Goal: Browse casually

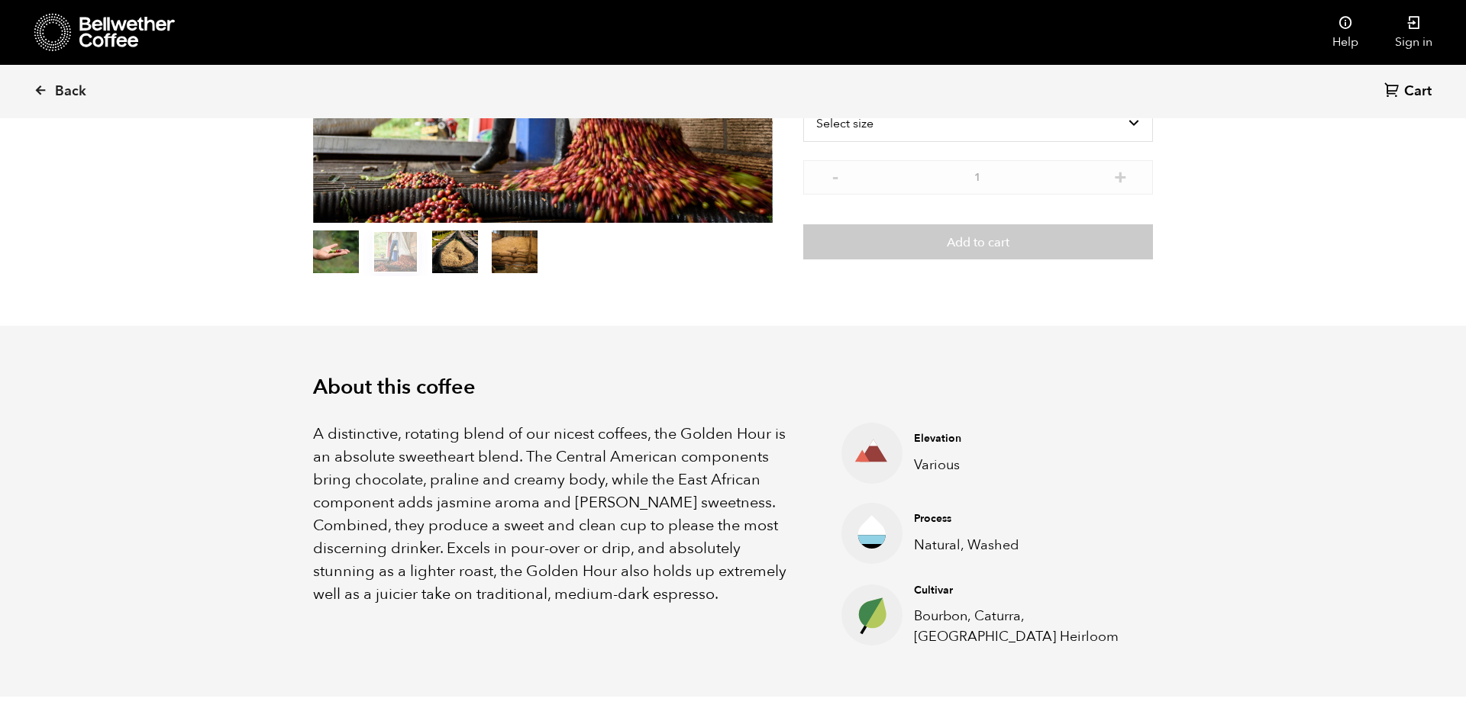
scroll to position [664, 813]
click at [54, 32] on icon at bounding box center [52, 32] width 37 height 39
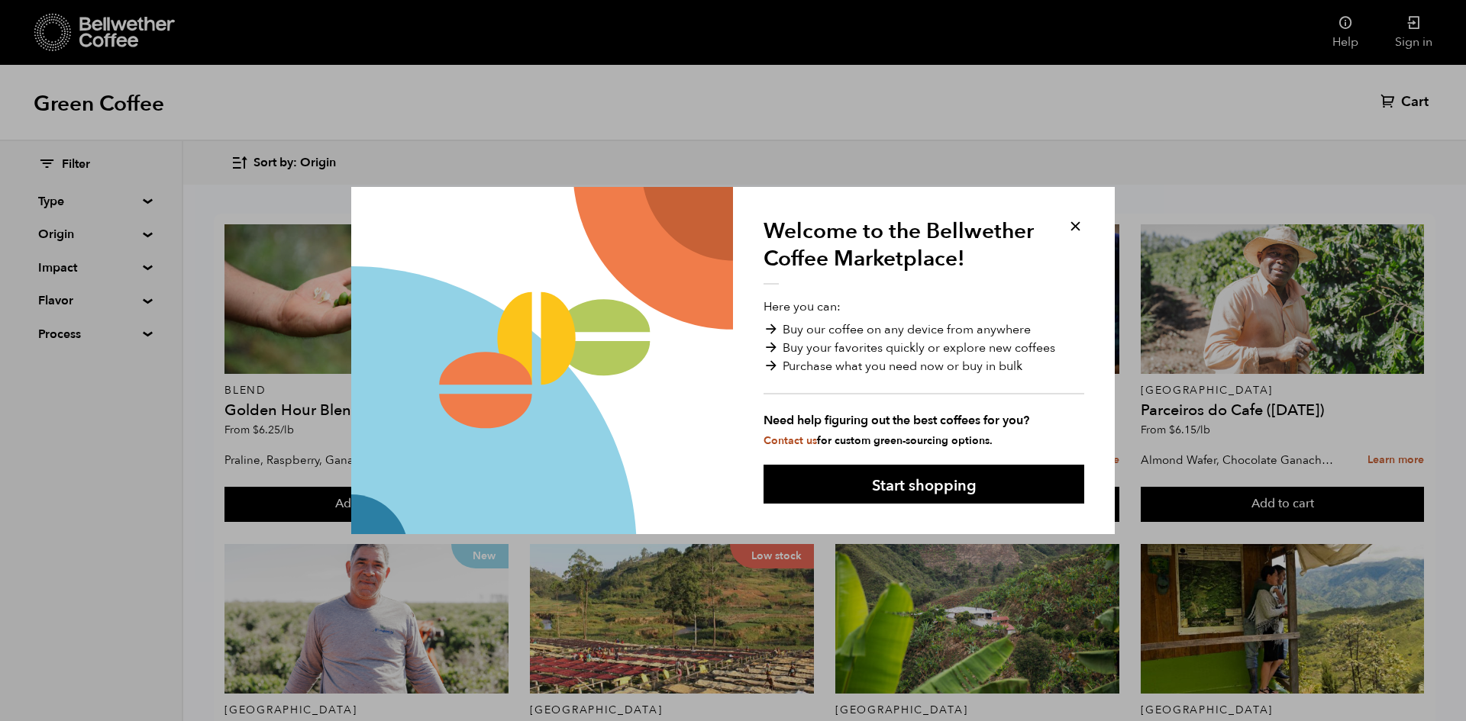
click at [1078, 228] on button at bounding box center [1075, 227] width 18 height 18
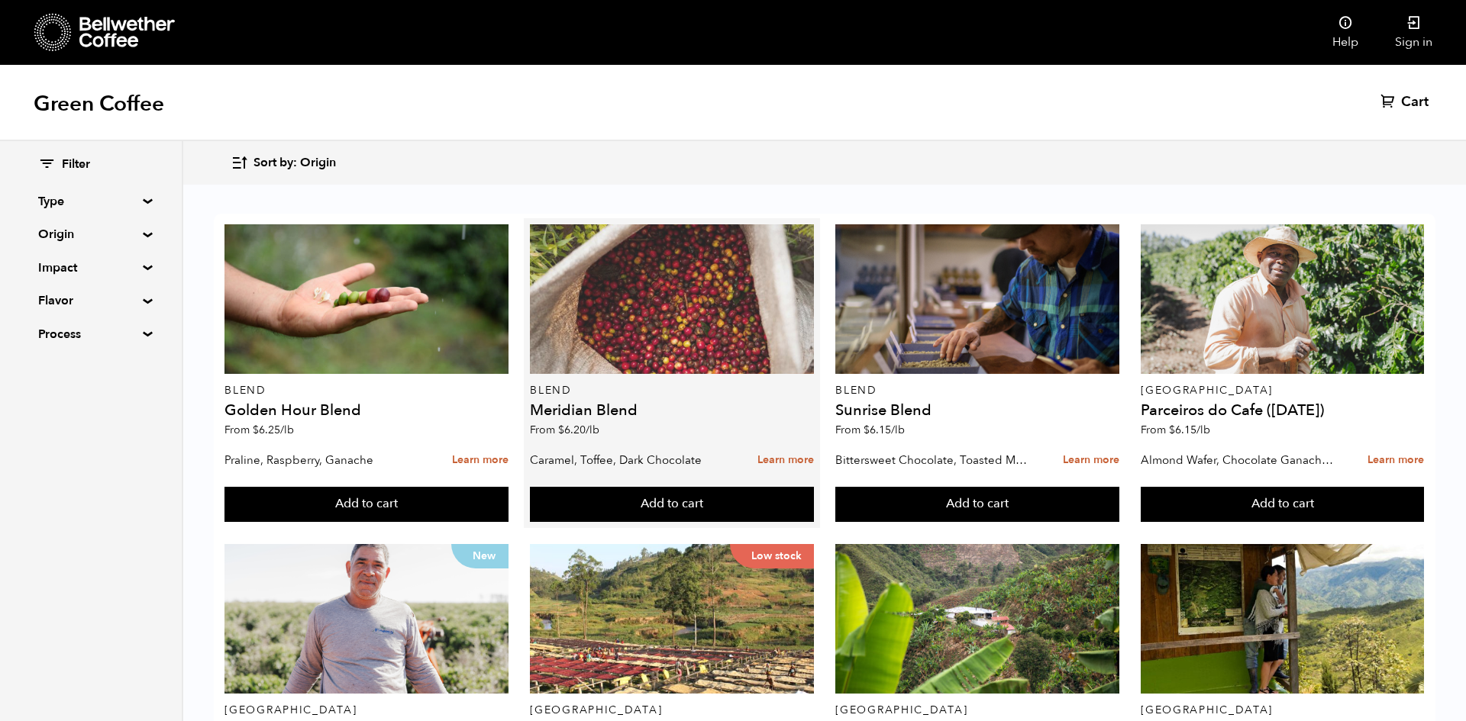
scroll to position [1127, 0]
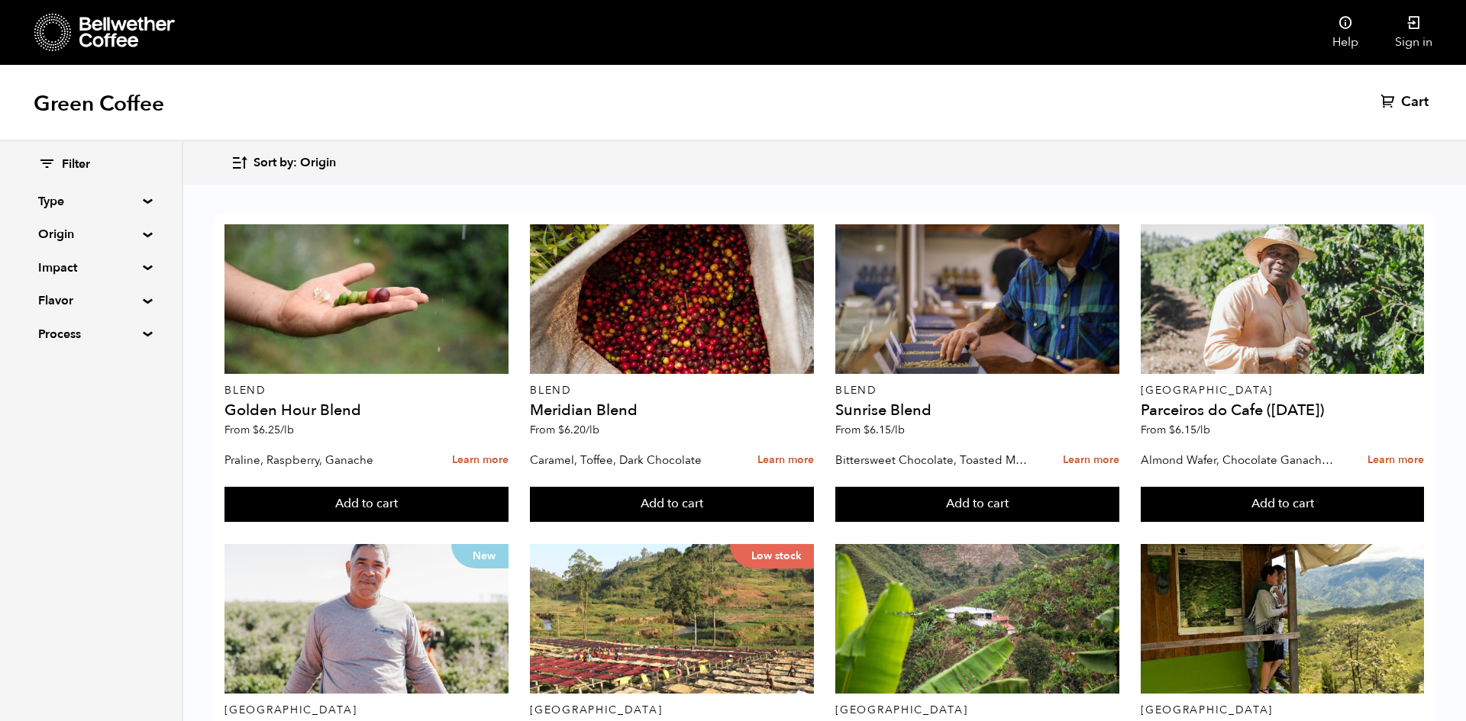
click at [53, 33] on icon at bounding box center [52, 32] width 37 height 39
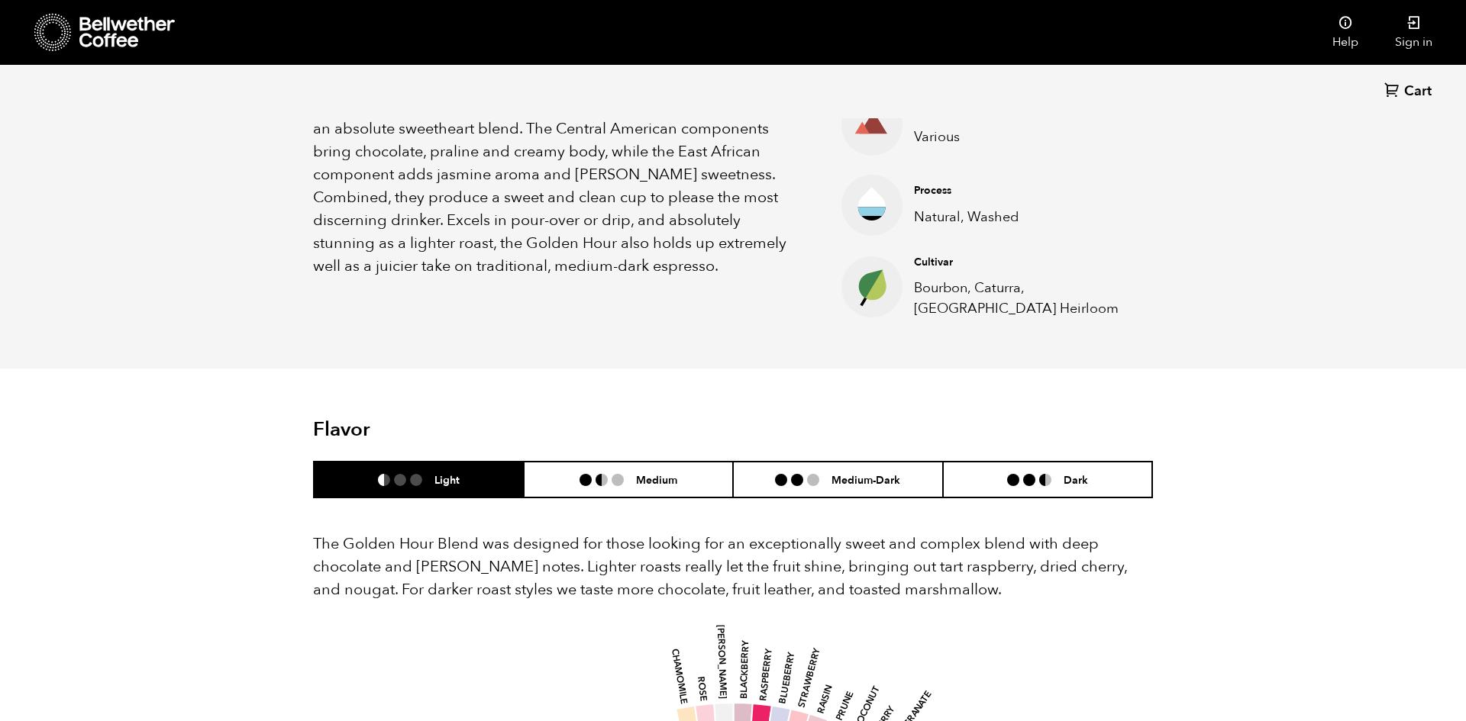
scroll to position [664, 813]
